Goal: Book appointment/travel/reservation

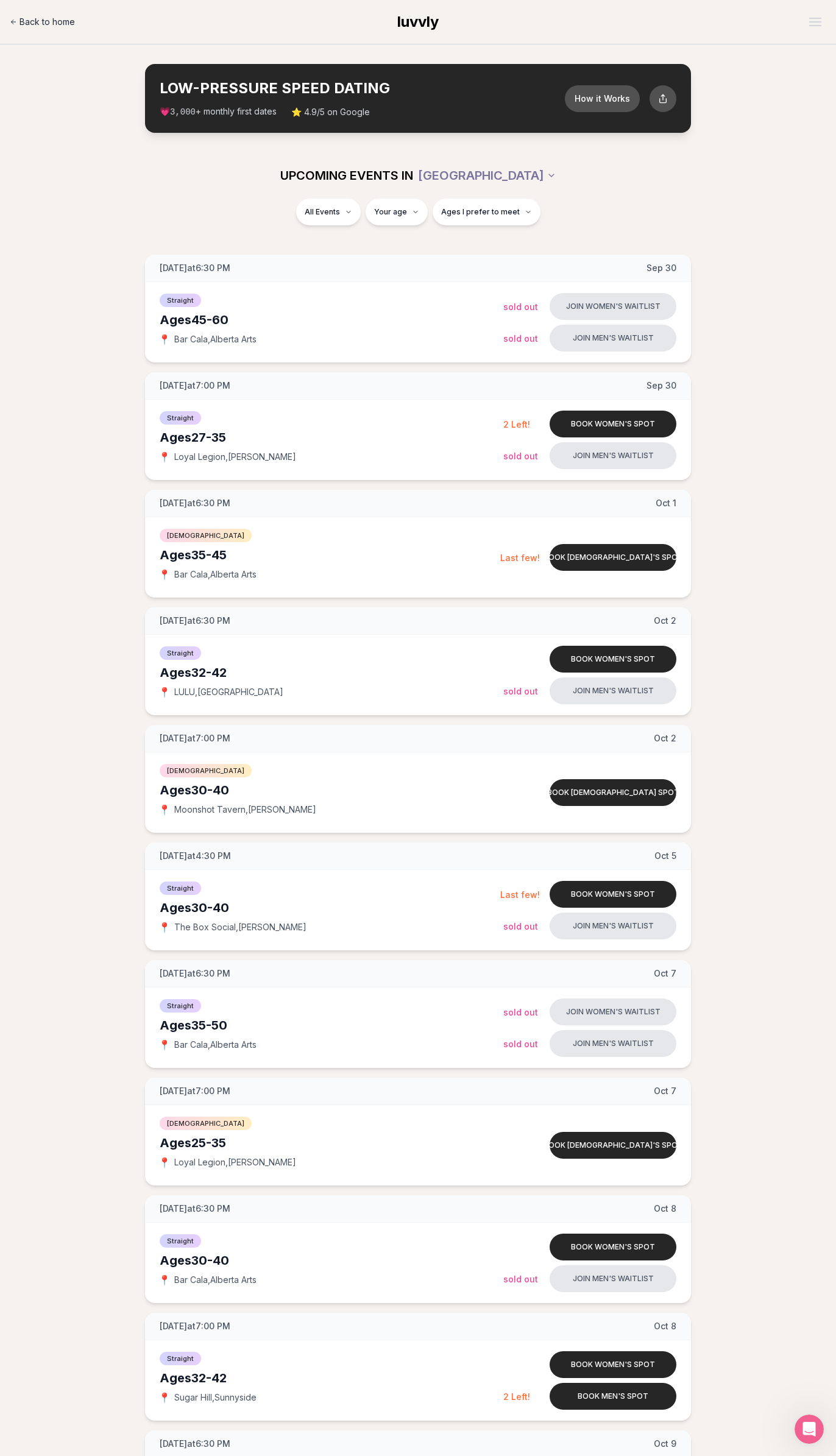
click at [42, 27] on span "Back to home" at bounding box center [47, 21] width 56 height 12
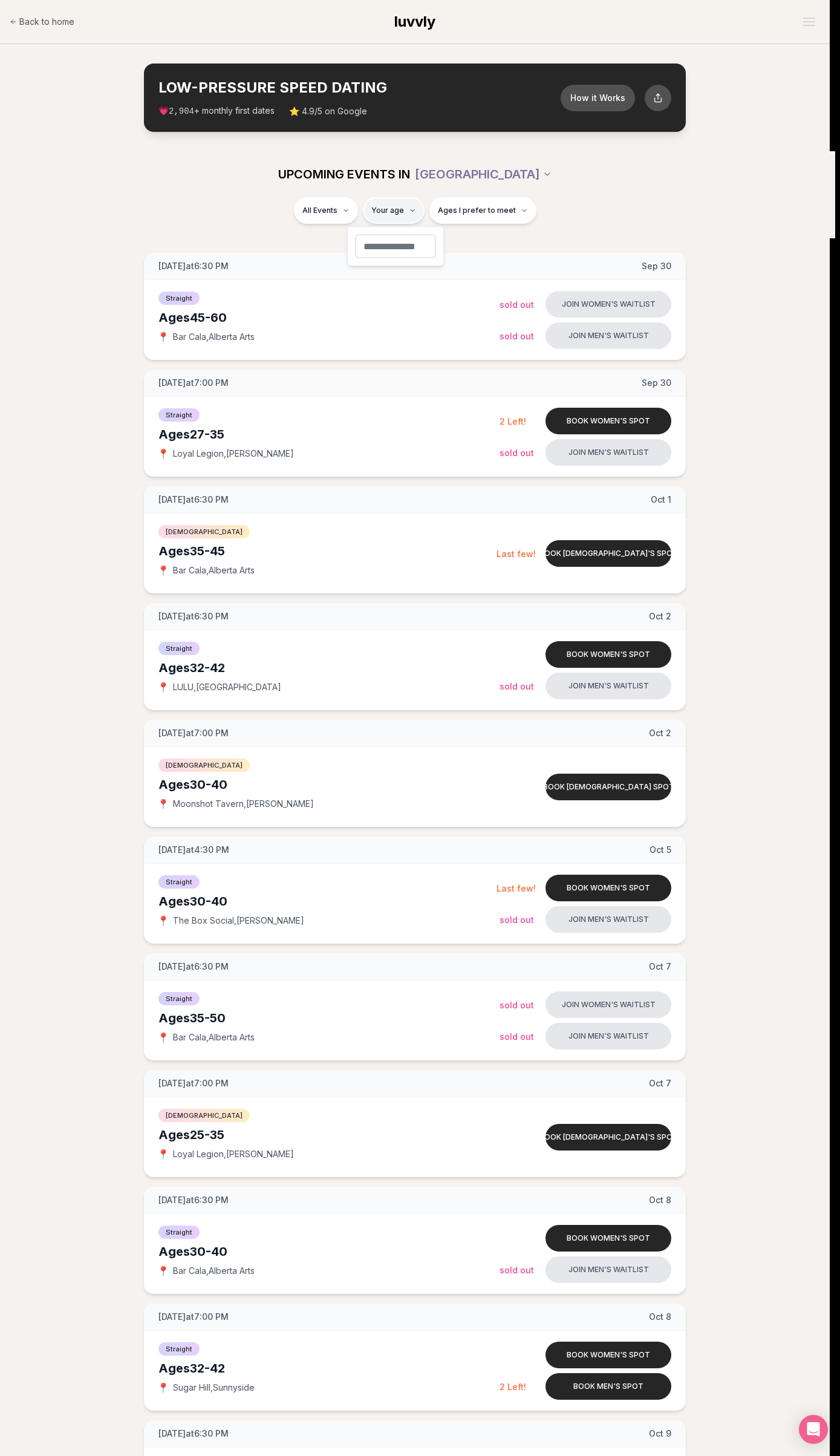
type input "**"
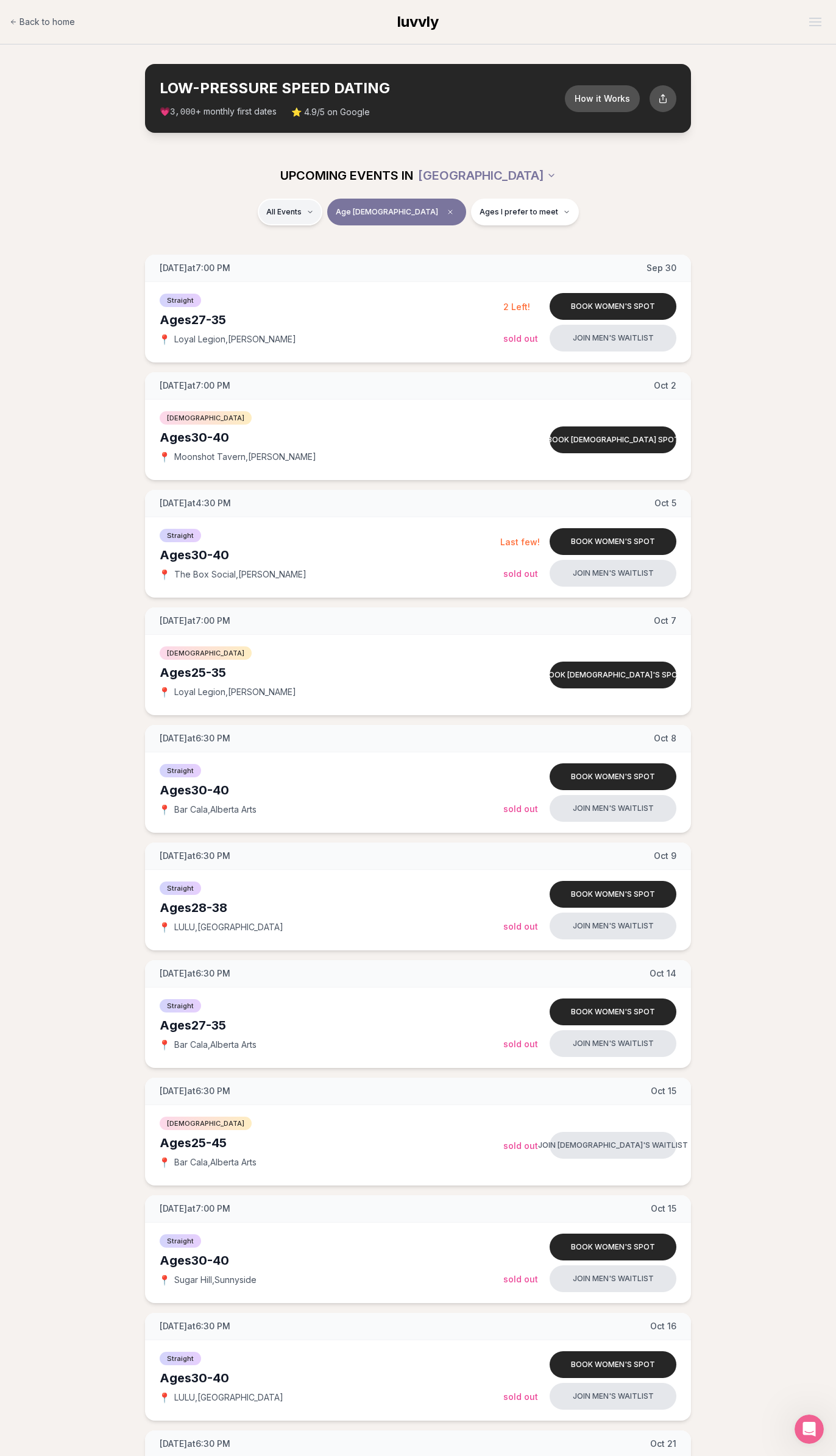
click at [334, 211] on html "Back to home luvvly LOW-PRESSURE SPEED DATING How it Works 💗 3,000 + monthly fi…" at bounding box center [418, 1232] width 836 height 2465
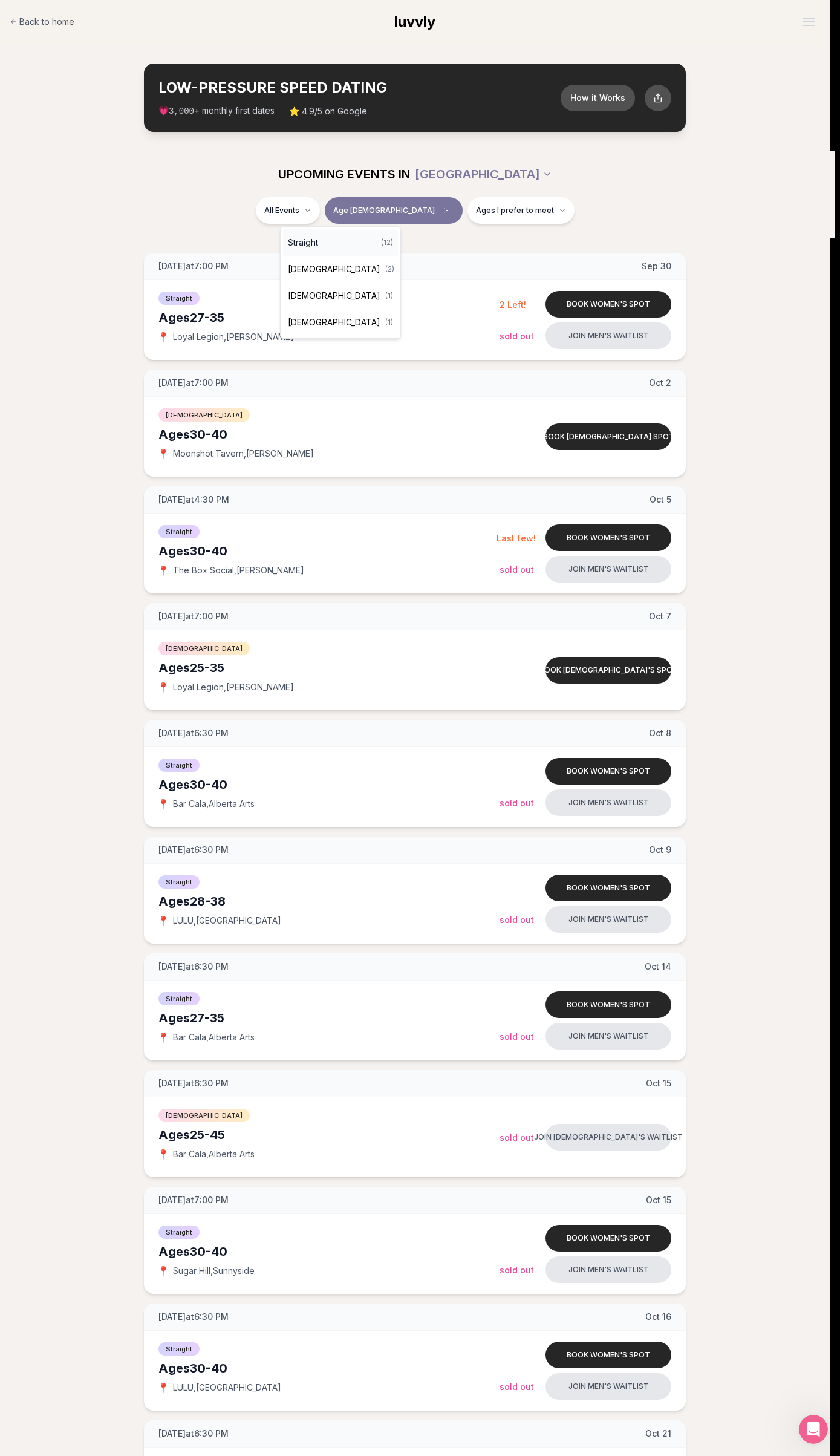
click at [310, 237] on span "Straight" at bounding box center [303, 242] width 30 height 12
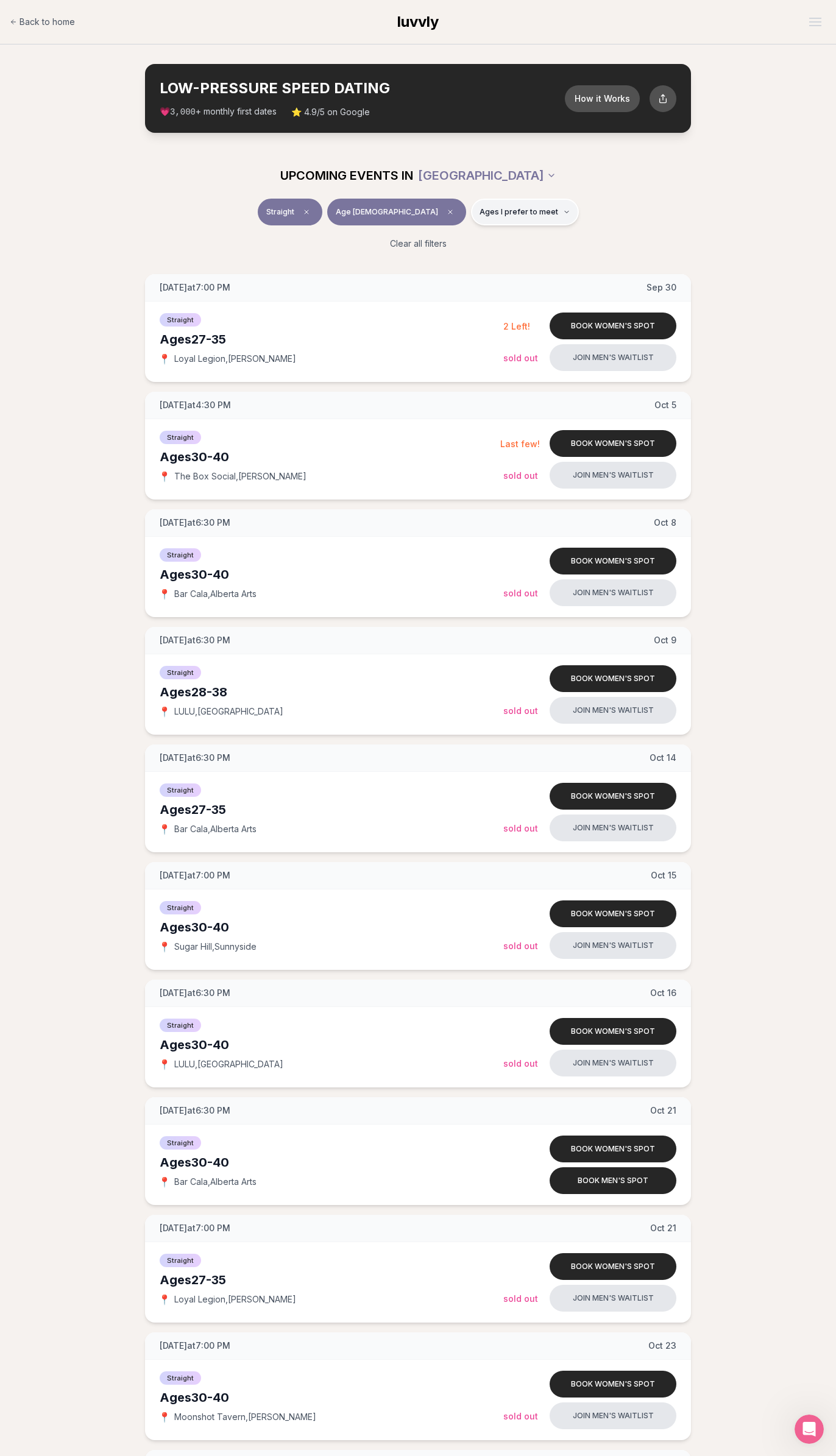
click at [489, 224] on button "Ages I prefer to meet" at bounding box center [525, 212] width 108 height 27
click at [606, 219] on div "Straight Age 29 Ages I prefer to meet" at bounding box center [418, 214] width 683 height 32
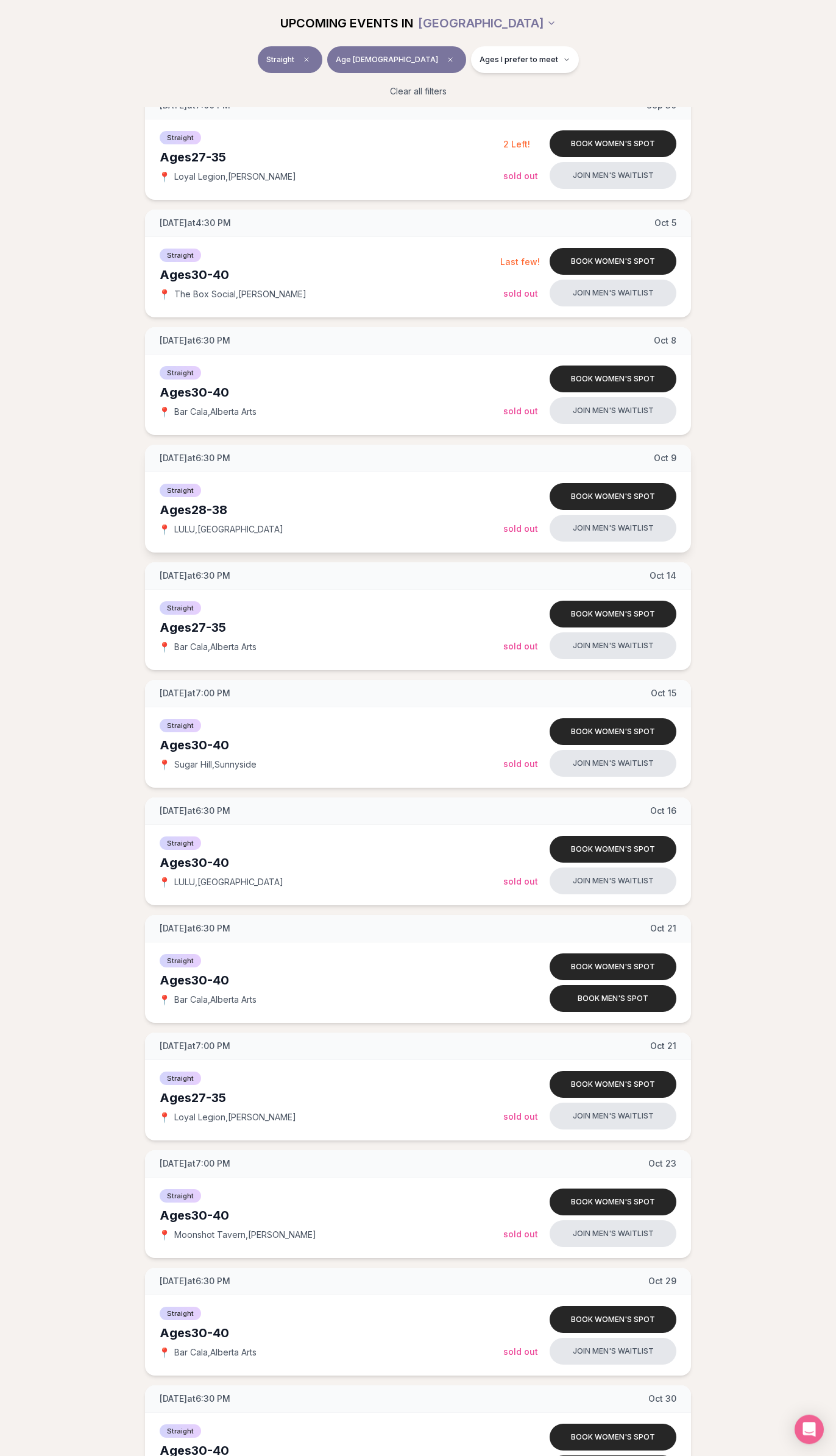
scroll to position [39, 0]
